Goal: Information Seeking & Learning: Learn about a topic

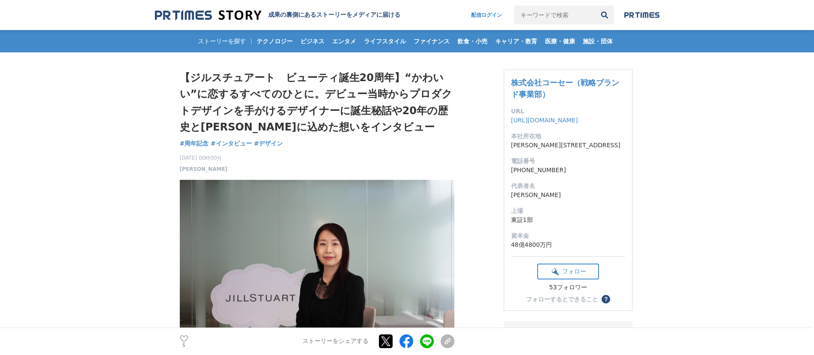
click at [601, 14] on button "検索" at bounding box center [604, 15] width 19 height 19
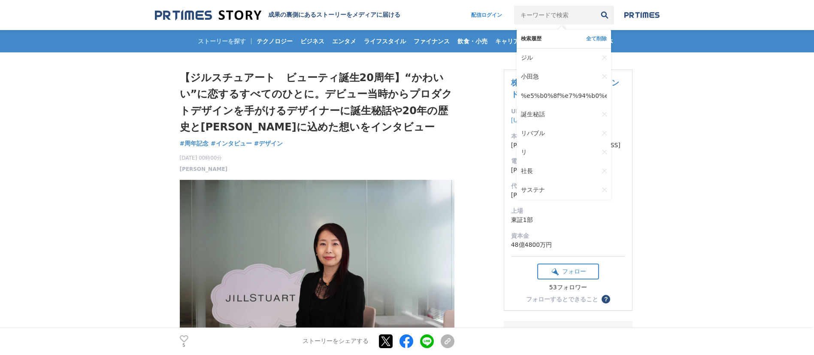
click at [564, 13] on input "キーワードで検索" at bounding box center [554, 15] width 81 height 19
click at [535, 108] on link "誕生秘話" at bounding box center [560, 114] width 78 height 19
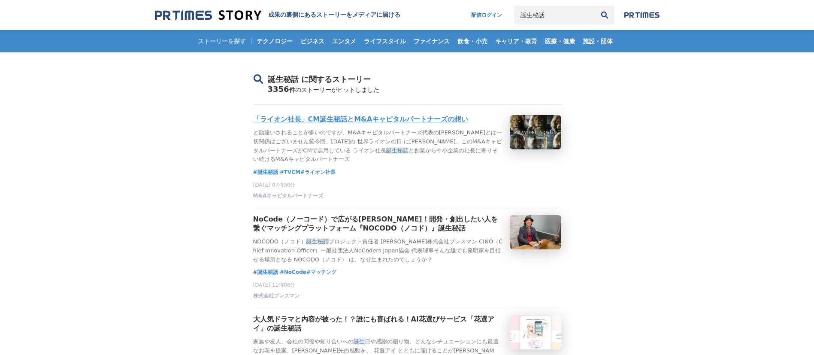
scroll to position [129, 0]
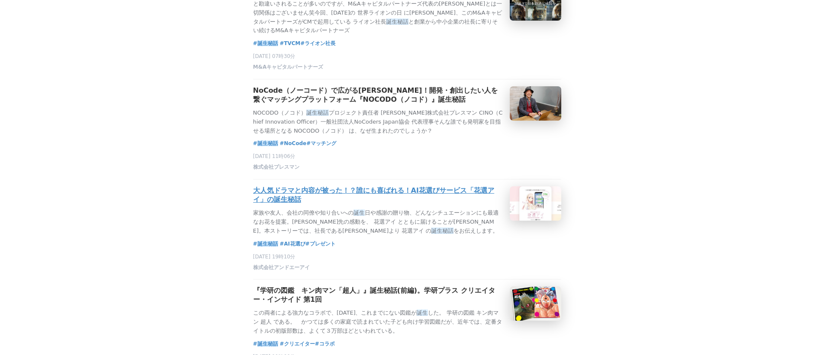
click at [369, 202] on h3 "大人気ドラマと内容が被った！？誰にも喜ばれる！AI花選びサービス「花選アイ」の誕生秘話" at bounding box center [378, 195] width 250 height 18
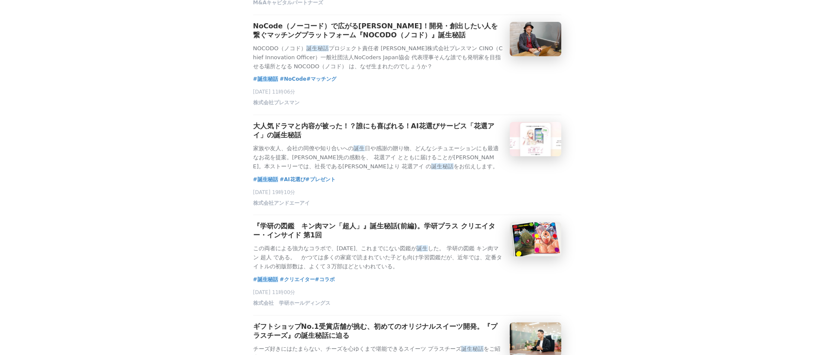
scroll to position [322, 0]
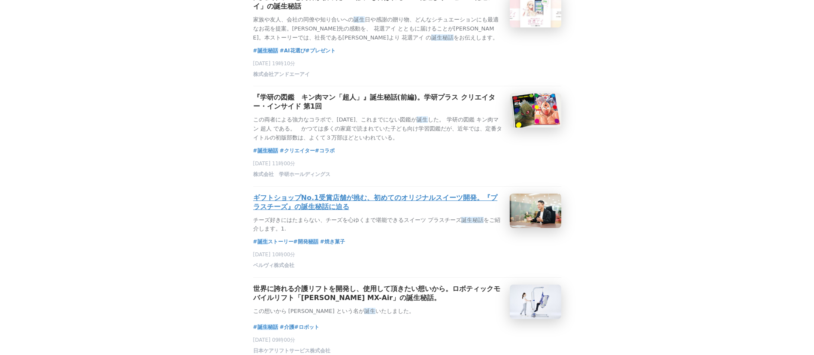
click at [383, 211] on h3 "ギフトショップNo.1受賞店舗が挑む、初めてのオリジナルスイーツ開発。『プラスチーズ』の誕生秘話に迫る" at bounding box center [378, 202] width 250 height 18
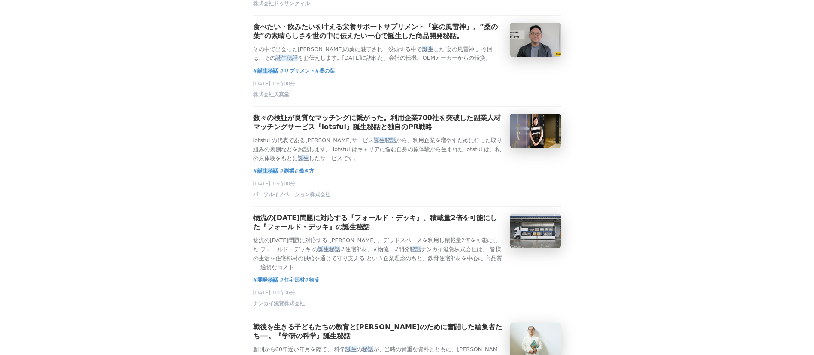
scroll to position [1415, 0]
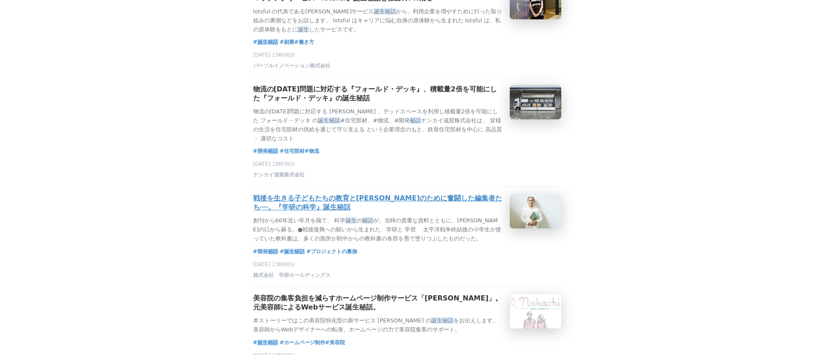
click at [290, 212] on h3 "戦後を生きる子どもたちの教育と未来のために奮闘した編集者たち──。『学研の科学』誕生秘話" at bounding box center [378, 203] width 250 height 18
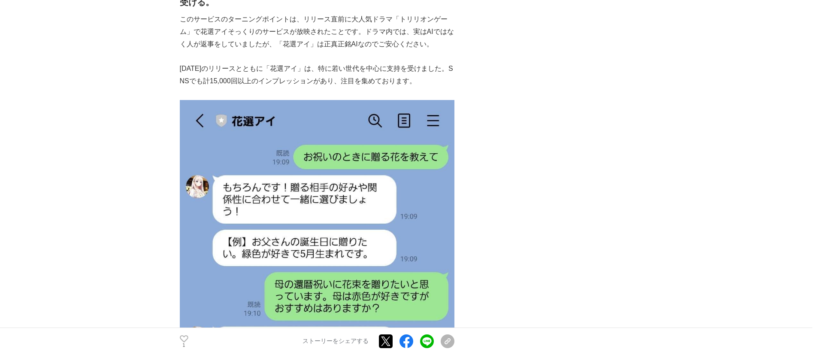
scroll to position [901, 0]
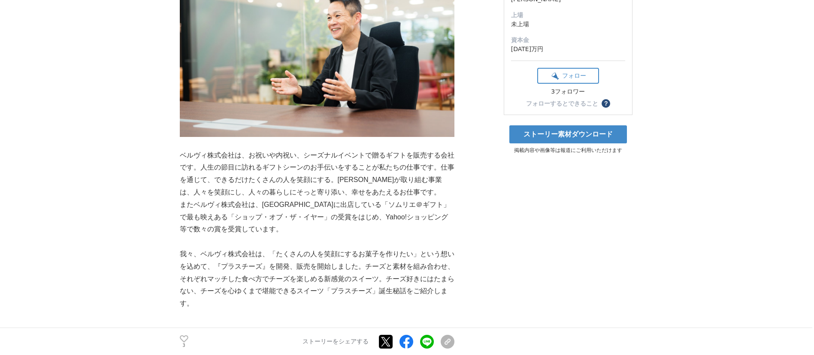
scroll to position [386, 0]
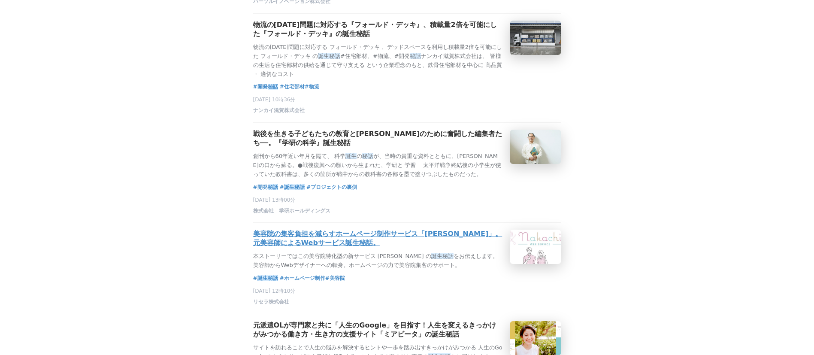
scroll to position [1544, 0]
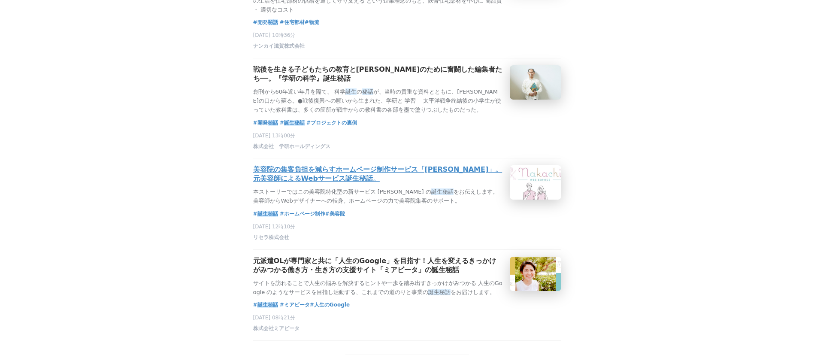
click at [453, 183] on h3 "美容院の集客負担を減らすホームページ制作サービス「[PERSON_NAME]」。元美容師によるWebサービス誕生秘話。" at bounding box center [378, 174] width 250 height 18
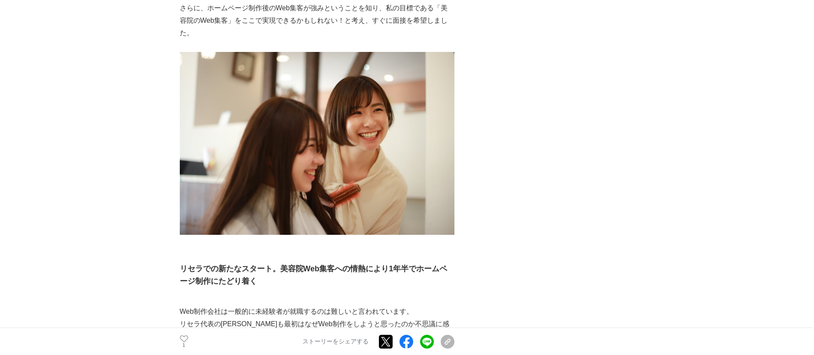
scroll to position [772, 0]
